Goal: Task Accomplishment & Management: Manage account settings

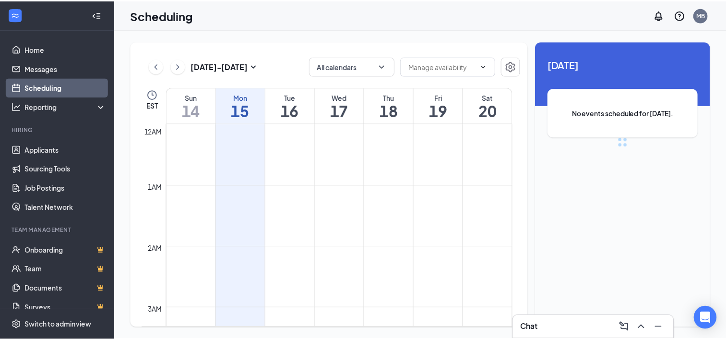
scroll to position [472, 0]
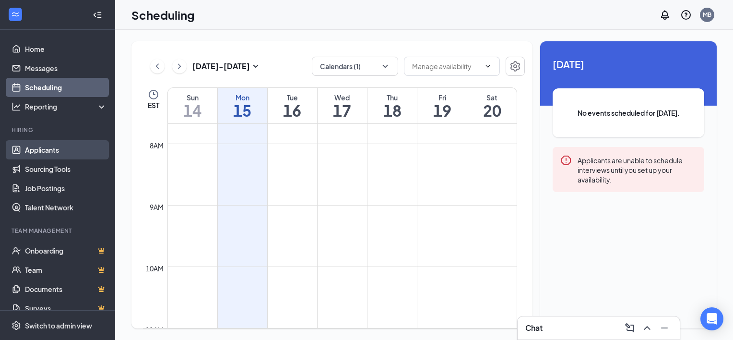
click at [59, 145] on link "Applicants" at bounding box center [66, 149] width 82 height 19
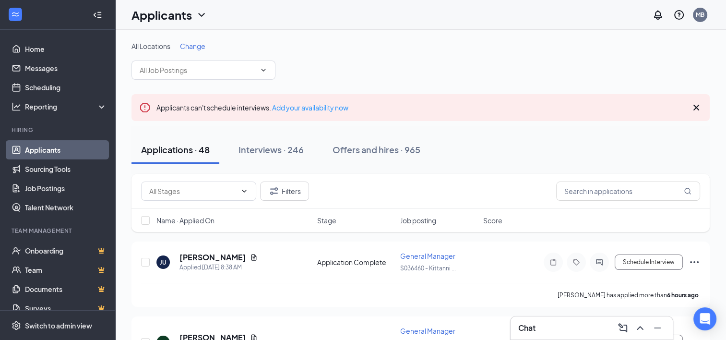
click at [205, 45] on span "Change" at bounding box center [192, 46] width 25 height 9
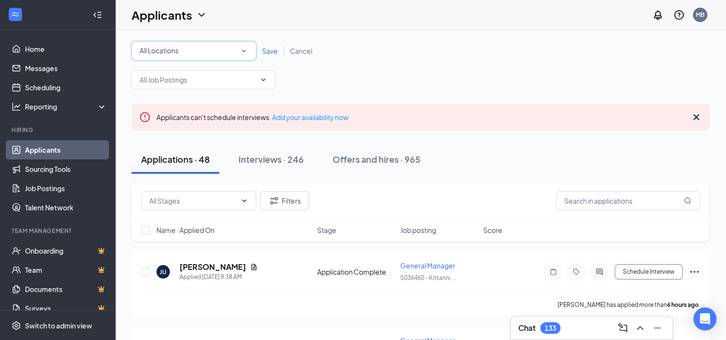
click at [225, 50] on div "All Locations" at bounding box center [194, 51] width 108 height 12
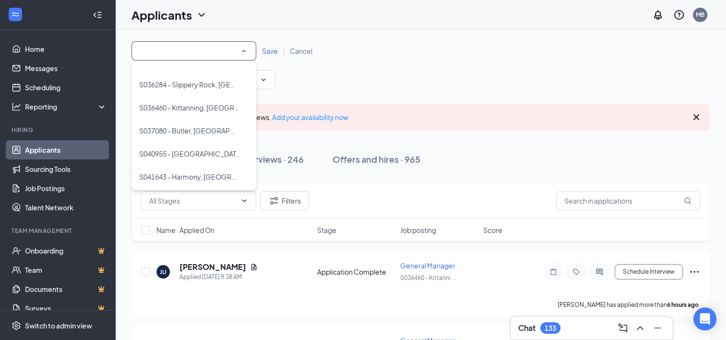
scroll to position [248, 0]
click at [201, 120] on li "S037080 - Butler, [GEOGRAPHIC_DATA]" at bounding box center [193, 129] width 125 height 23
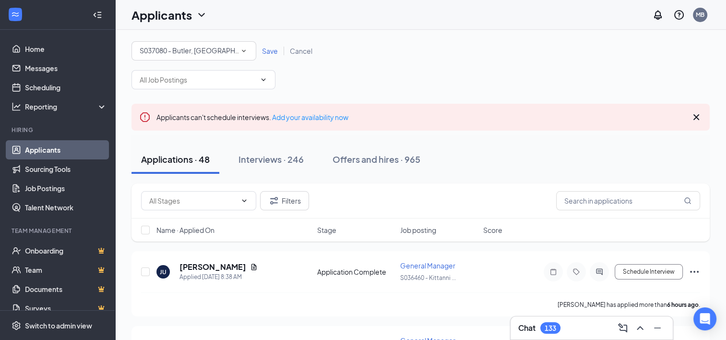
click at [230, 53] on div "S037080 - Butler, [GEOGRAPHIC_DATA]" at bounding box center [194, 51] width 108 height 12
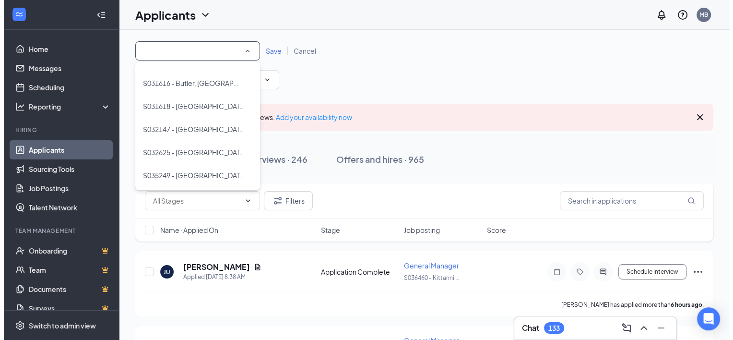
scroll to position [0, 0]
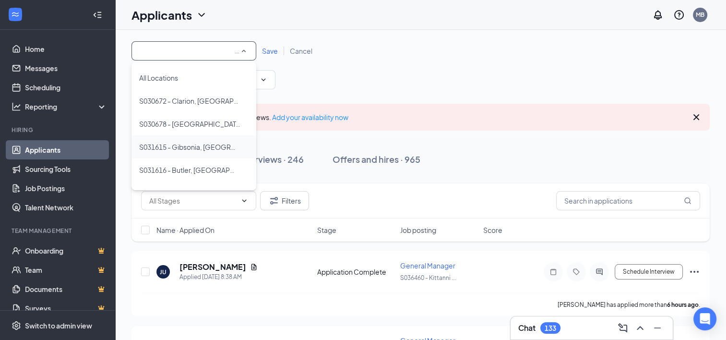
click at [200, 142] on span "S031615 - Gibsonia, [GEOGRAPHIC_DATA]" at bounding box center [189, 147] width 101 height 12
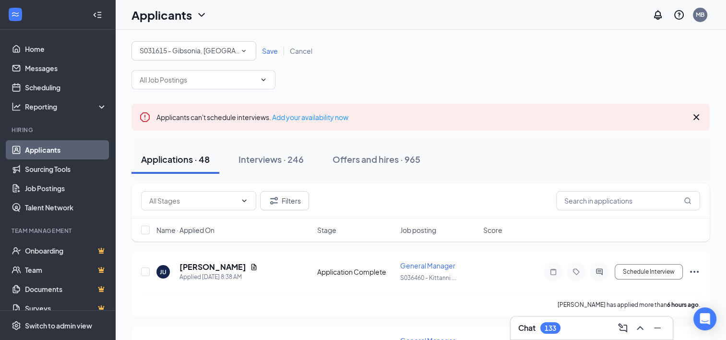
click at [270, 54] on span "Save" at bounding box center [270, 51] width 16 height 9
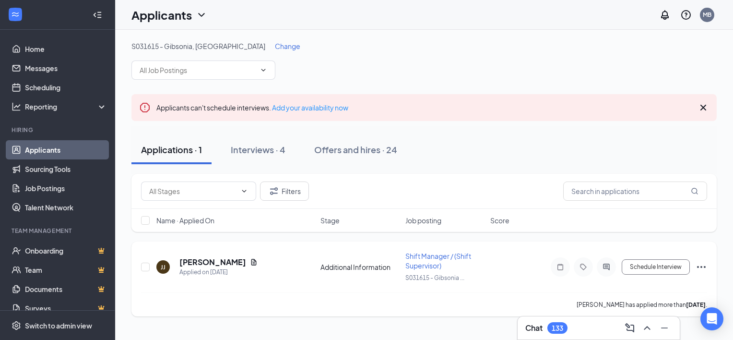
click at [603, 265] on icon "ActiveChat" at bounding box center [607, 267] width 12 height 8
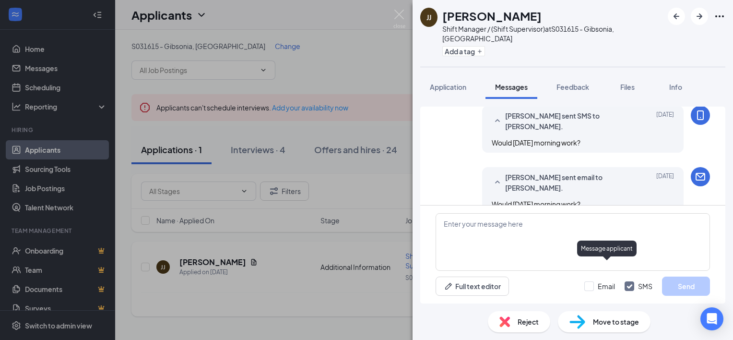
scroll to position [697, 0]
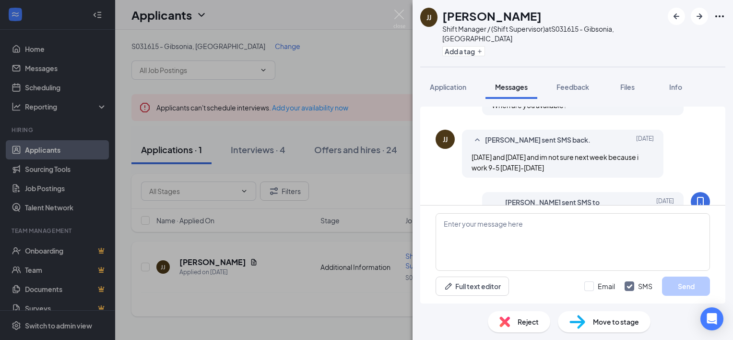
scroll to position [697, 0]
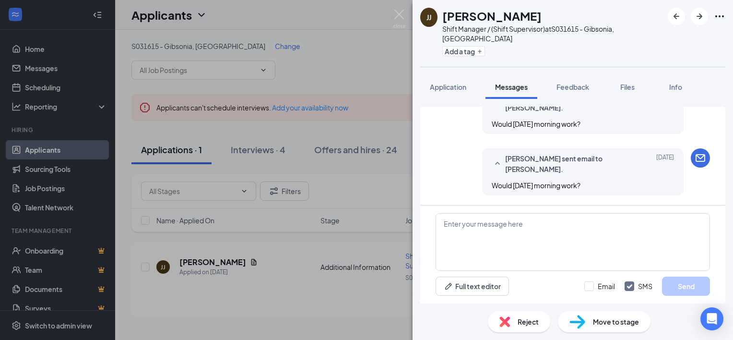
click at [287, 278] on div "[PERSON_NAME] [PERSON_NAME] Shift Manager / (Shift Supervisor) at S031615 - Gib…" at bounding box center [366, 170] width 733 height 340
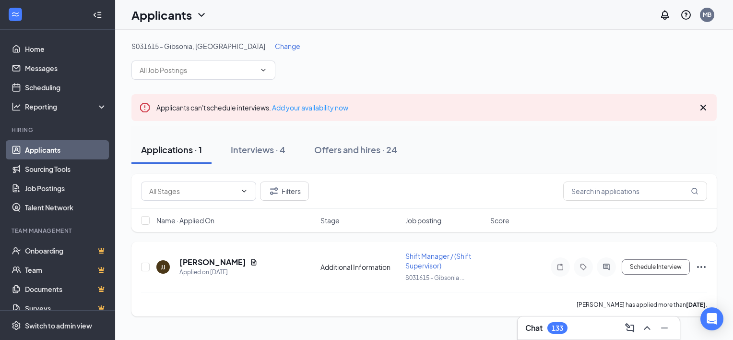
click at [251, 261] on icon "Document" at bounding box center [253, 262] width 5 height 6
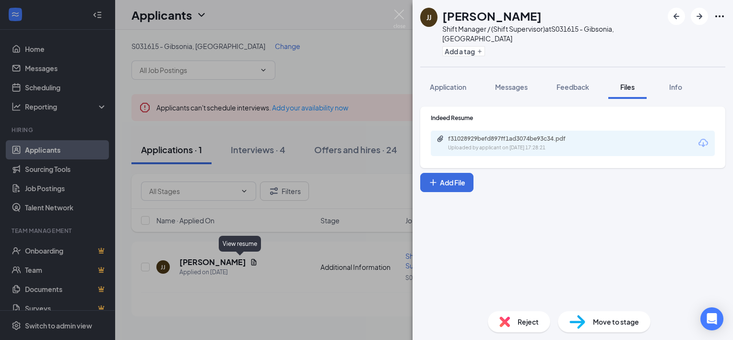
click at [639, 137] on div "f31028929befd897ff1ad3074be93c34.pdf Uploaded by applicant on [DATE] 17:28:21" at bounding box center [573, 142] width 284 height 25
click at [613, 140] on div "f31028929befd897ff1ad3074be93c34.pdf Uploaded by applicant on [DATE] 17:28:21" at bounding box center [573, 142] width 284 height 25
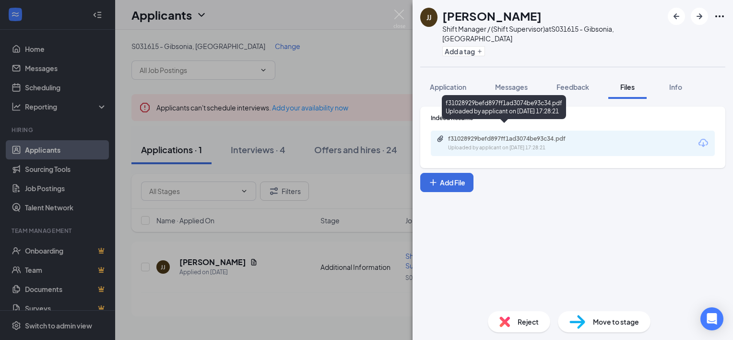
click at [496, 144] on div "Uploaded by applicant on [DATE] 17:28:21" at bounding box center [520, 148] width 144 height 8
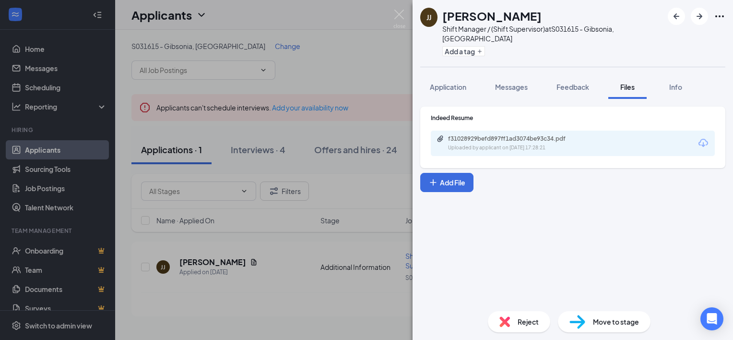
click at [379, 189] on div "[PERSON_NAME] [PERSON_NAME] Shift Manager / (Shift Supervisor) at S031615 - [GE…" at bounding box center [366, 170] width 733 height 340
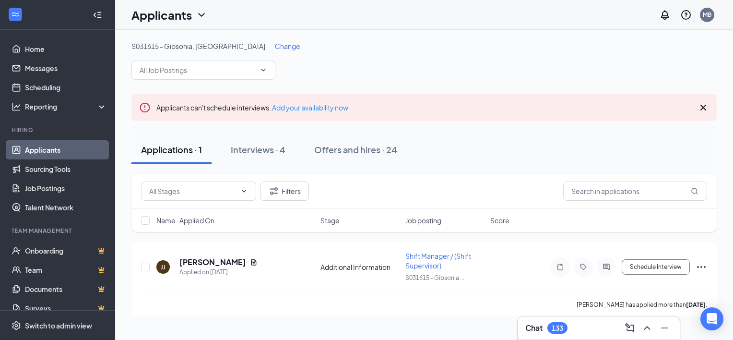
click at [596, 321] on div "Chat 133" at bounding box center [598, 327] width 147 height 15
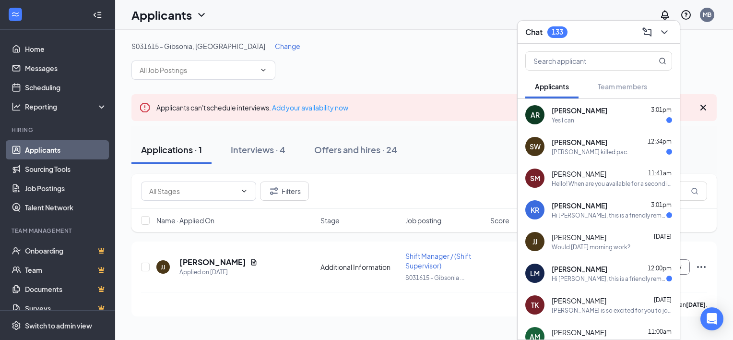
click at [662, 35] on icon "ChevronDown" at bounding box center [665, 32] width 12 height 12
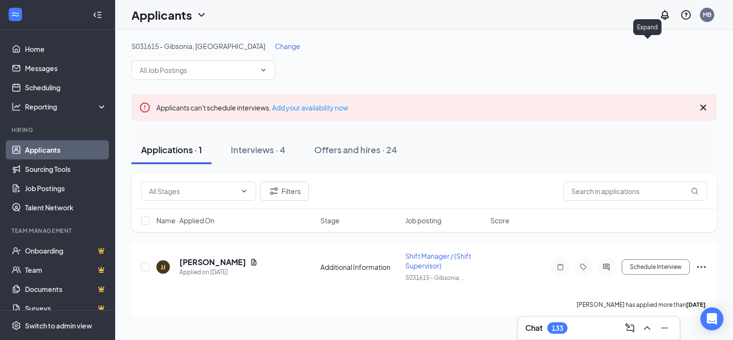
click at [567, 322] on div "Chat 133" at bounding box center [546, 328] width 42 height 12
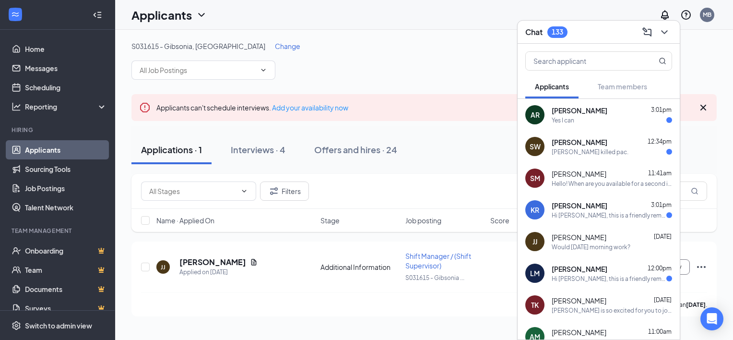
click at [474, 156] on div "Applications · 1 Interviews · 4 Offers and hires · 24" at bounding box center [423, 149] width 585 height 29
click at [479, 66] on div "S031615 - Gibsonia, [GEOGRAPHIC_DATA] Change" at bounding box center [423, 60] width 585 height 38
